Goal: Task Accomplishment & Management: Manage account settings

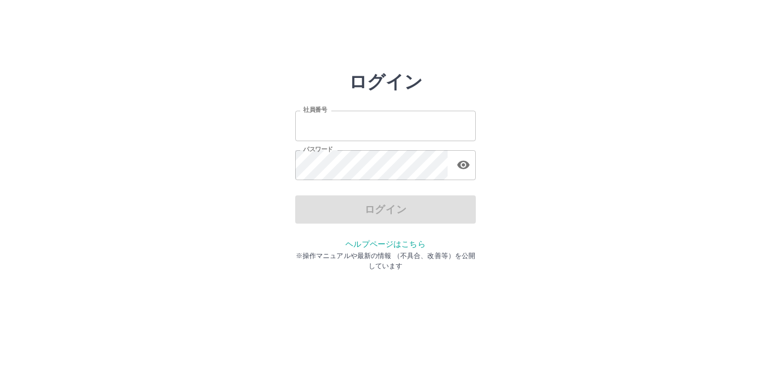
type input "*******"
click at [380, 210] on div "ログイン" at bounding box center [385, 209] width 181 height 28
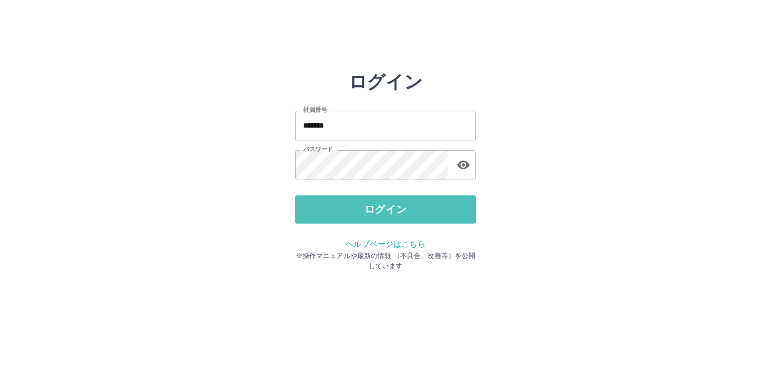
click at [380, 210] on button "ログイン" at bounding box center [385, 209] width 181 height 28
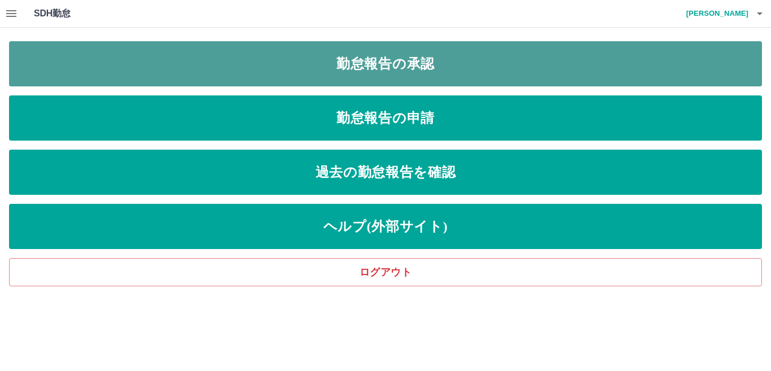
click at [190, 52] on link "勤怠報告の承認" at bounding box center [385, 63] width 753 height 45
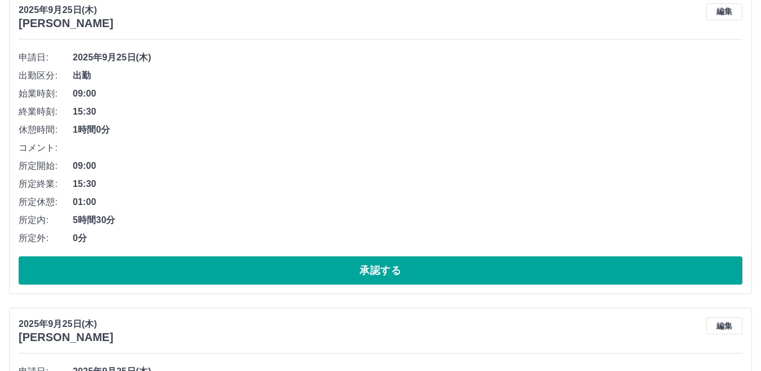
scroll to position [169, 0]
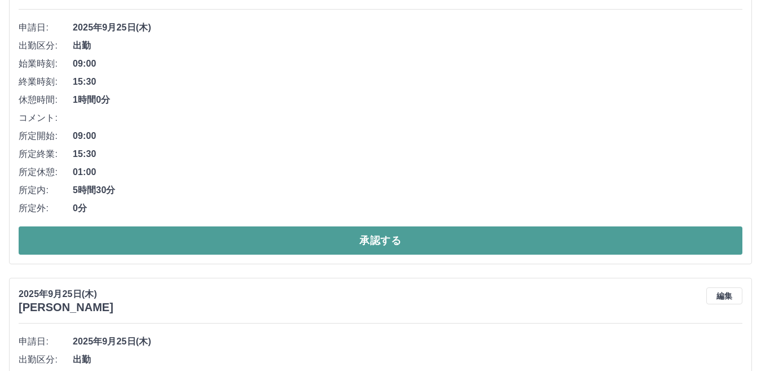
click at [173, 239] on button "承認する" at bounding box center [381, 240] width 724 height 28
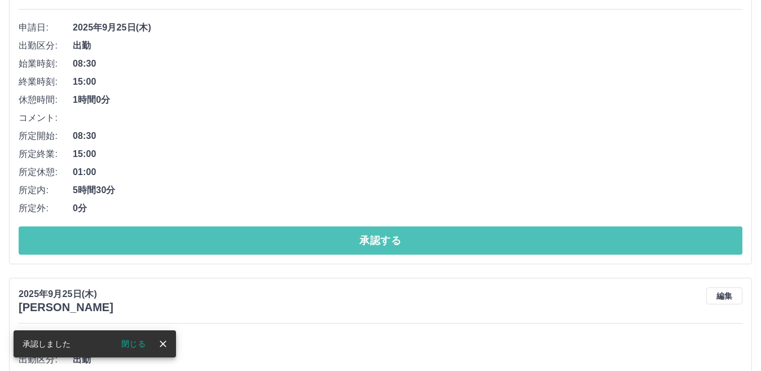
click at [171, 239] on button "承認する" at bounding box center [381, 240] width 724 height 28
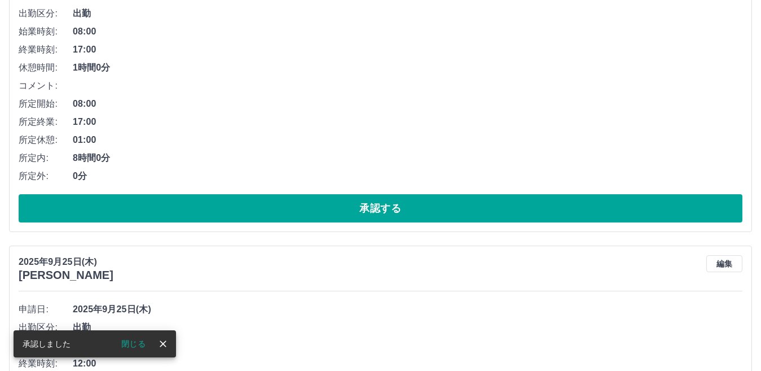
scroll to position [226, 0]
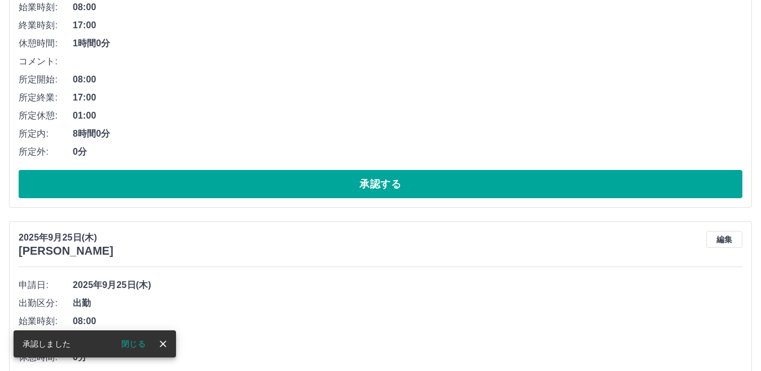
click at [185, 201] on div "[DATE] [PERSON_NAME] 編集 申請日: [DATE] 出勤区分: 出勤 始業時刻: 08:00 終業時刻: 17:00 休憩時間: 1時間0…" at bounding box center [380, 57] width 743 height 300
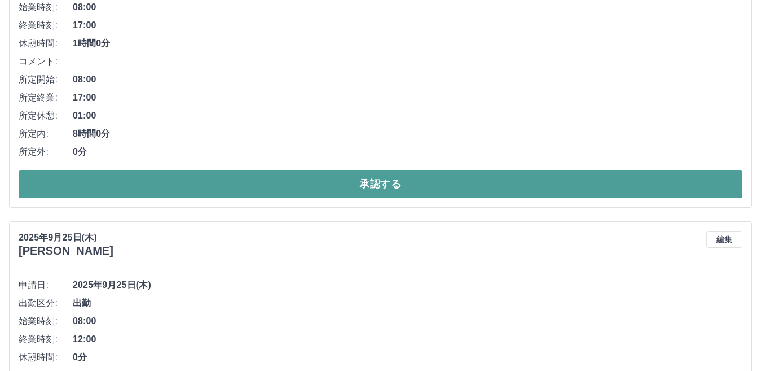
click at [189, 192] on button "承認する" at bounding box center [381, 184] width 724 height 28
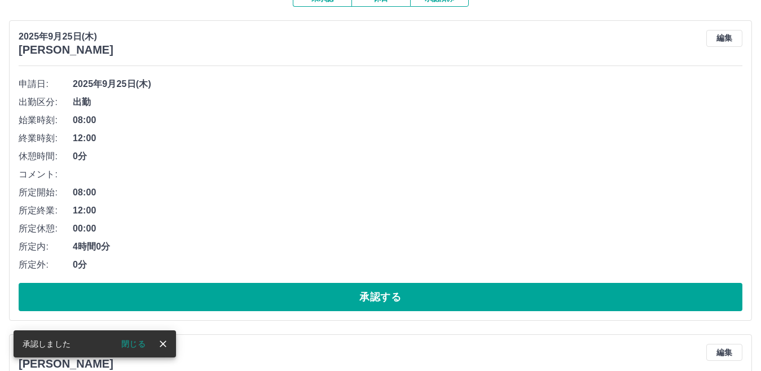
scroll to position [169, 0]
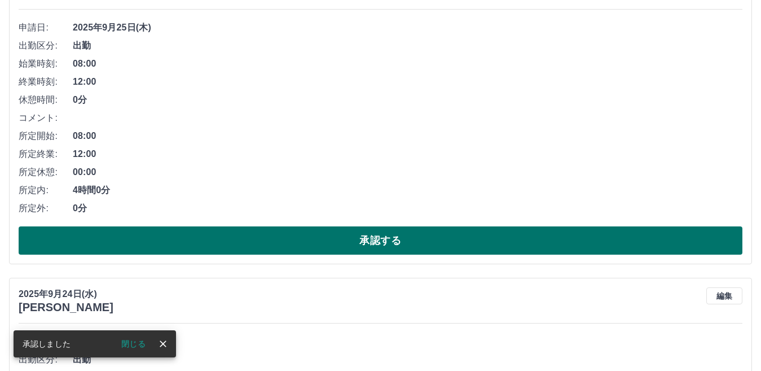
click at [172, 243] on button "承認する" at bounding box center [381, 240] width 724 height 28
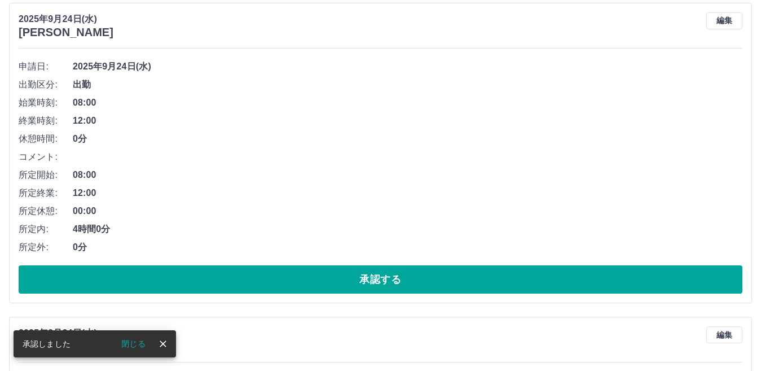
scroll to position [113, 0]
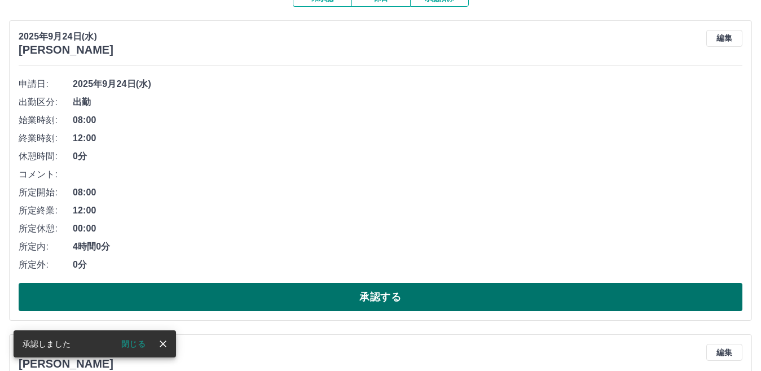
click at [169, 291] on button "承認する" at bounding box center [381, 297] width 724 height 28
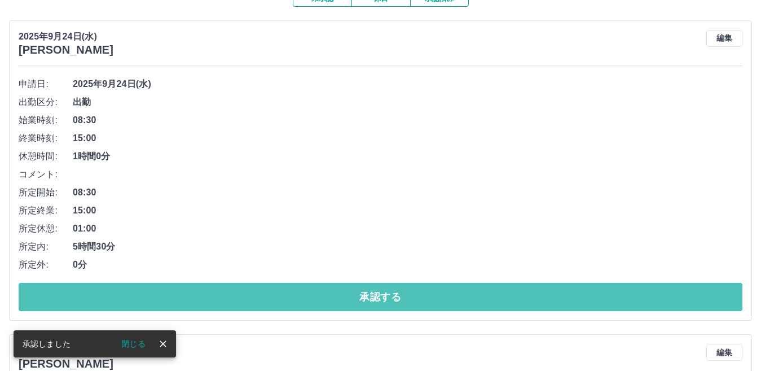
click at [169, 291] on button "承認する" at bounding box center [381, 297] width 724 height 28
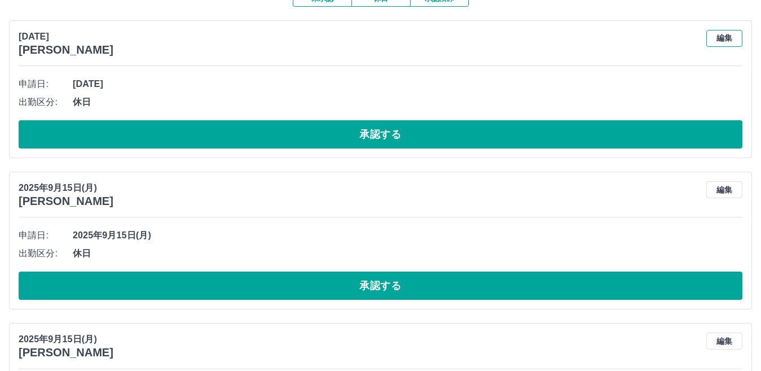
click at [731, 39] on button "編集" at bounding box center [724, 38] width 36 height 17
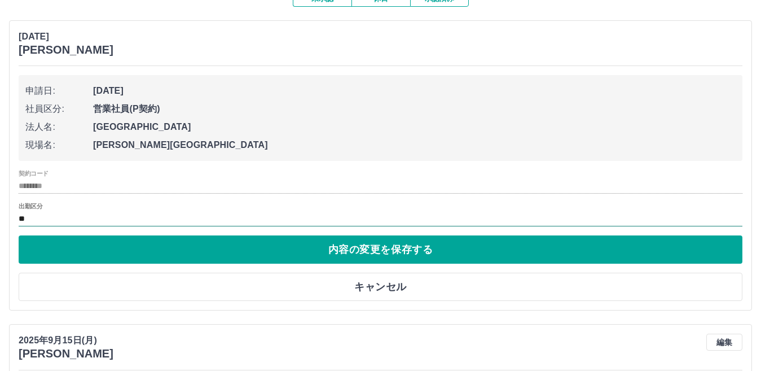
click at [40, 221] on input "**" at bounding box center [381, 219] width 724 height 14
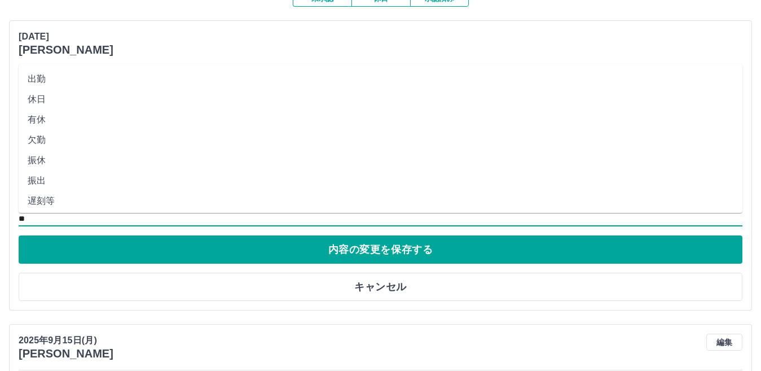
click at [52, 76] on li "出勤" at bounding box center [381, 79] width 724 height 20
type input "**"
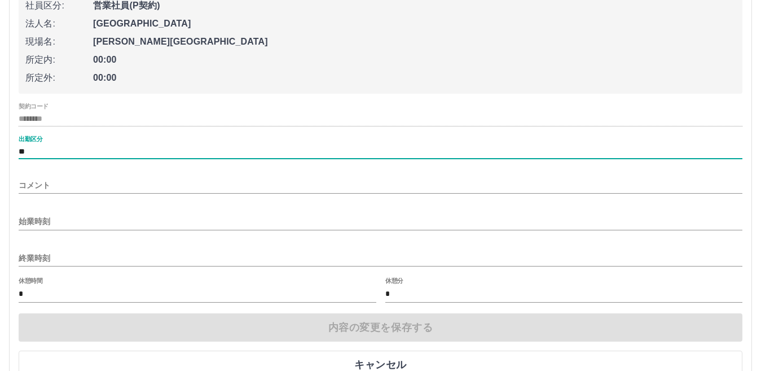
scroll to position [226, 0]
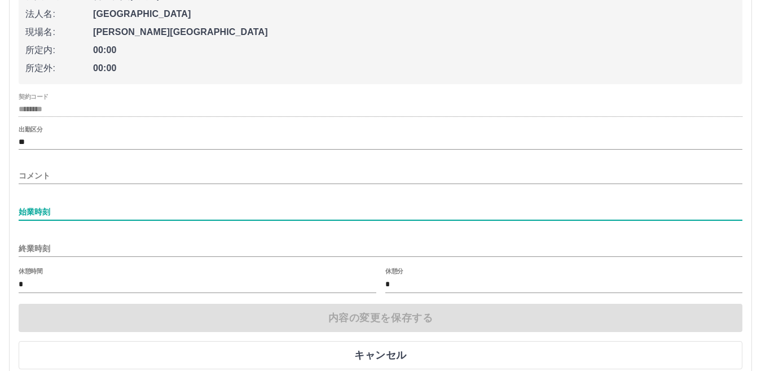
click at [68, 208] on input "始業時刻" at bounding box center [381, 212] width 724 height 16
type input "****"
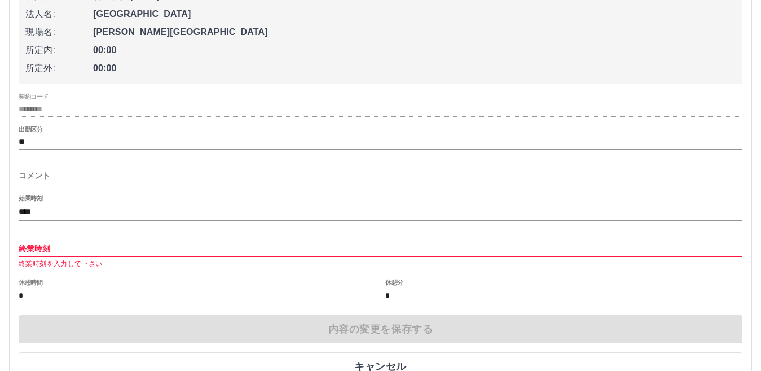
click at [73, 249] on input "終業時刻" at bounding box center [381, 248] width 724 height 16
type input "****"
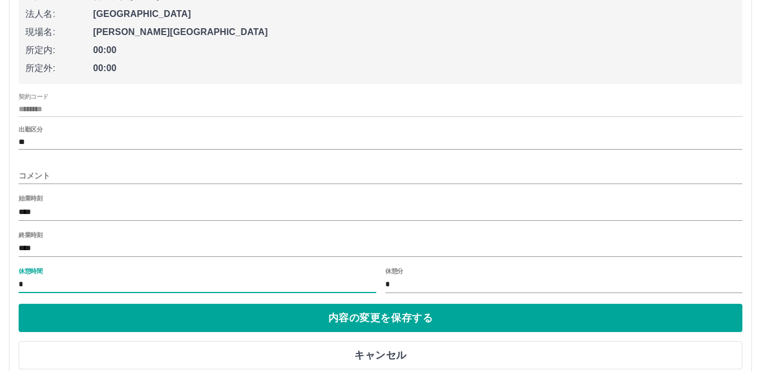
click at [91, 291] on input "*" at bounding box center [198, 285] width 358 height 16
type input "**"
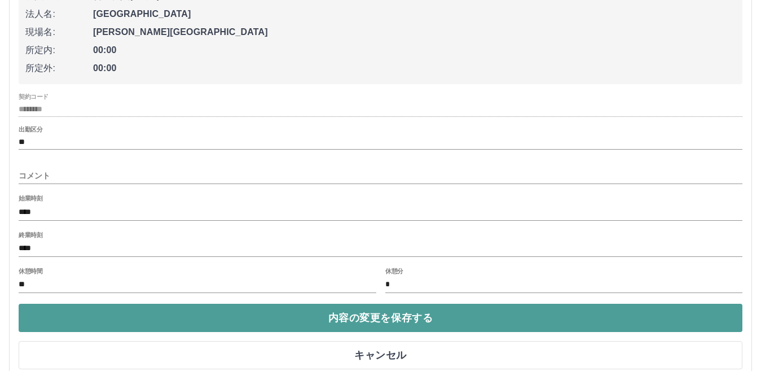
click at [109, 322] on button "内容の変更を保存する" at bounding box center [381, 318] width 724 height 28
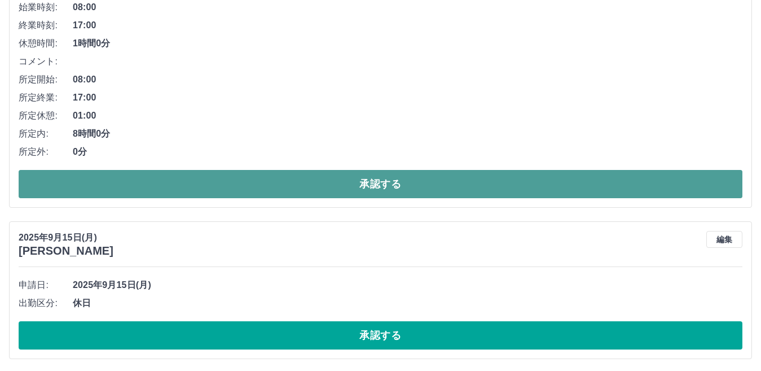
click at [247, 190] on button "承認する" at bounding box center [381, 184] width 724 height 28
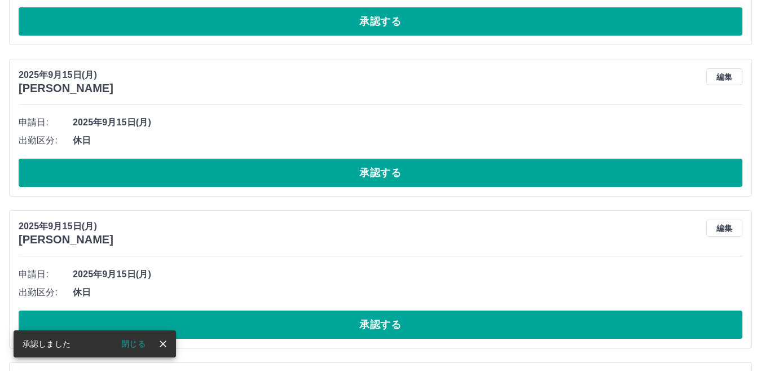
scroll to position [0, 0]
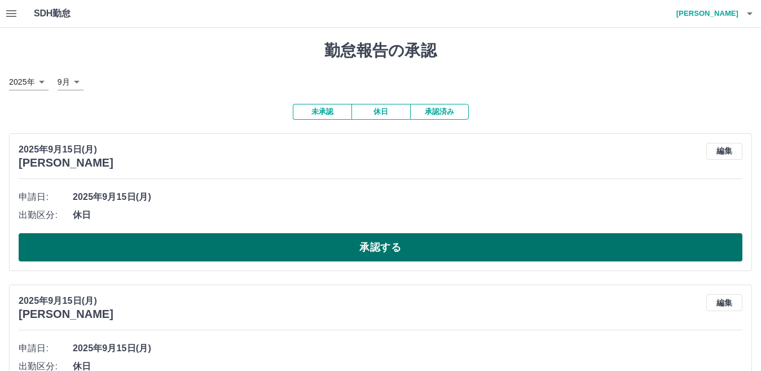
click at [234, 242] on button "承認する" at bounding box center [381, 247] width 724 height 28
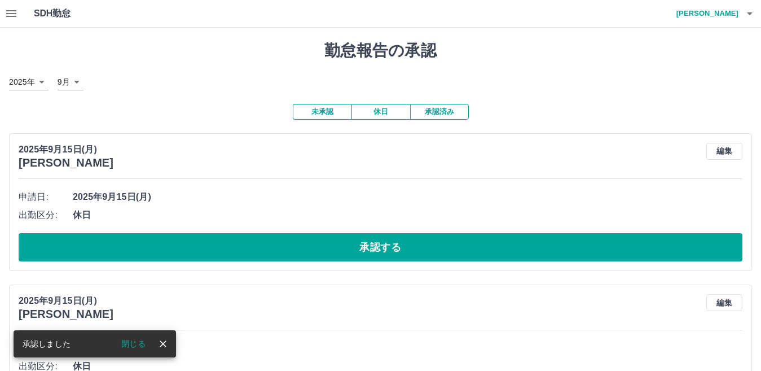
click at [233, 242] on button "承認する" at bounding box center [381, 247] width 724 height 28
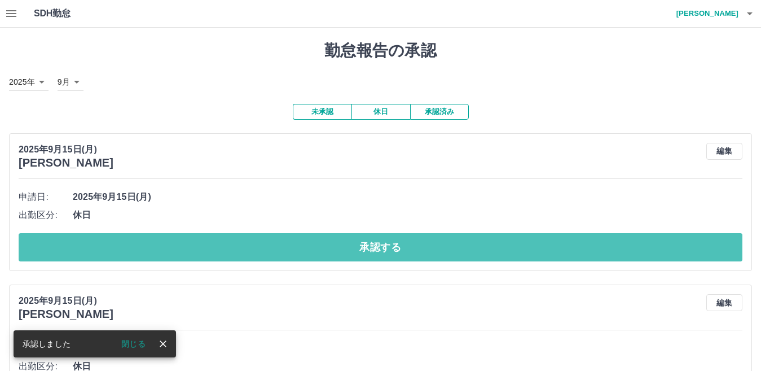
click at [233, 242] on button "承認する" at bounding box center [381, 247] width 724 height 28
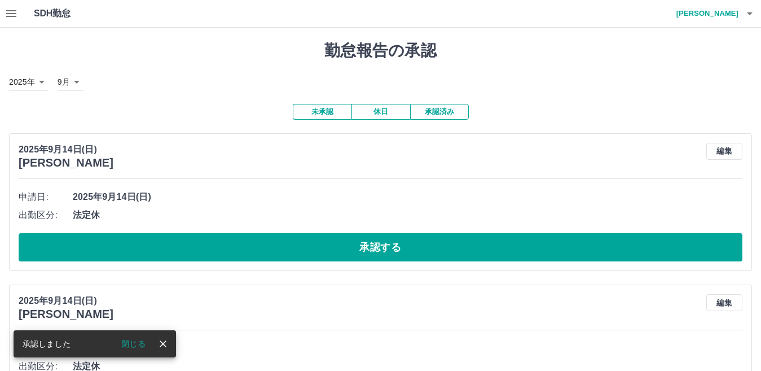
click at [233, 242] on button "承認する" at bounding box center [381, 247] width 724 height 28
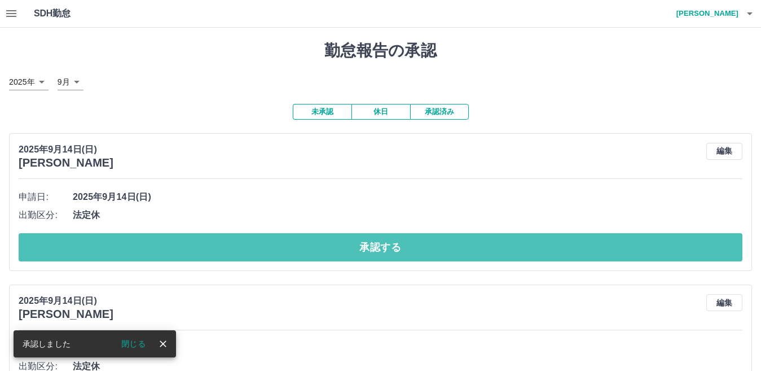
click at [233, 242] on button "承認する" at bounding box center [381, 247] width 724 height 28
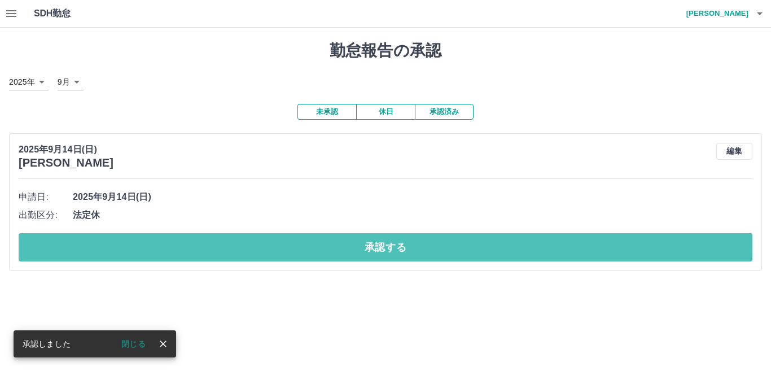
click at [233, 242] on button "承認する" at bounding box center [386, 247] width 734 height 28
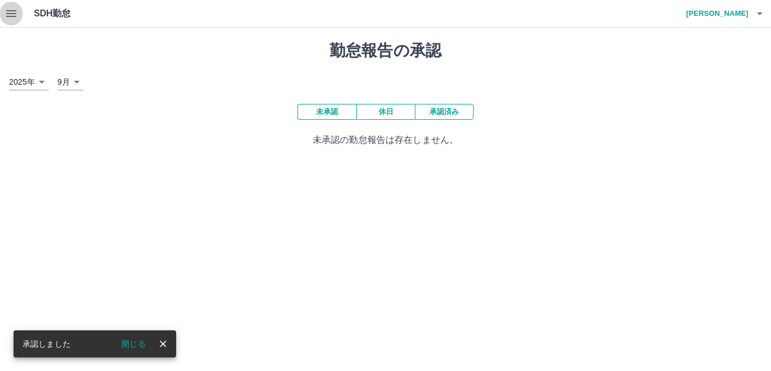
click at [20, 20] on button "button" at bounding box center [11, 13] width 23 height 27
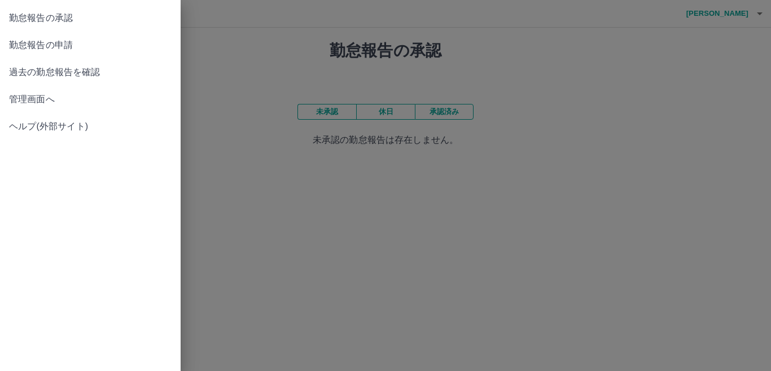
click at [17, 102] on span "管理画面へ" at bounding box center [90, 100] width 163 height 14
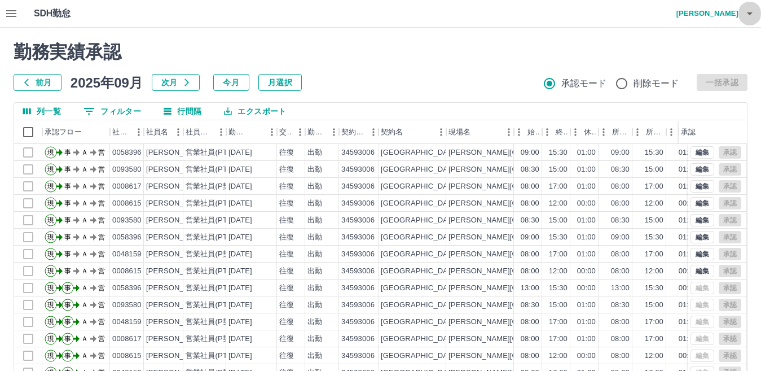
click at [755, 16] on icon "button" at bounding box center [750, 14] width 14 height 14
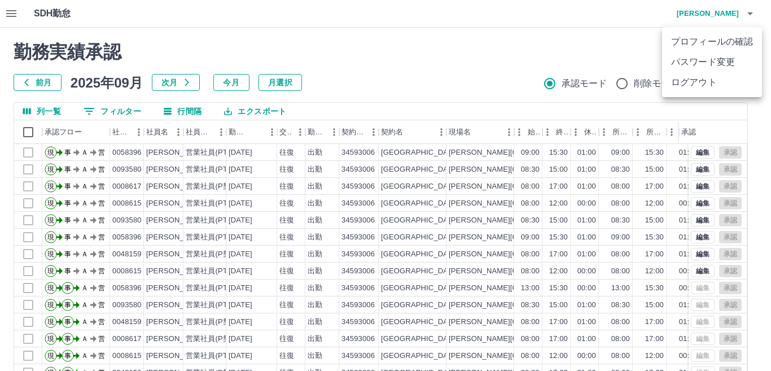
click at [717, 87] on li "ログアウト" at bounding box center [712, 82] width 100 height 20
